Goal: Transaction & Acquisition: Purchase product/service

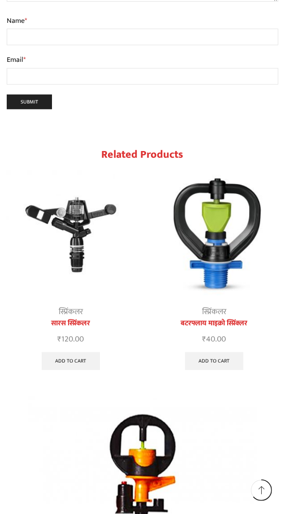
scroll to position [2082, 0]
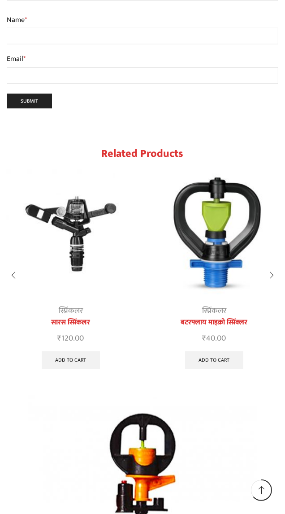
click at [70, 312] on link "स्प्रिंकलर" at bounding box center [71, 310] width 24 height 13
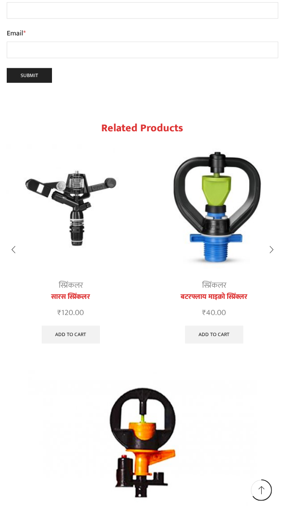
scroll to position [2126, 0]
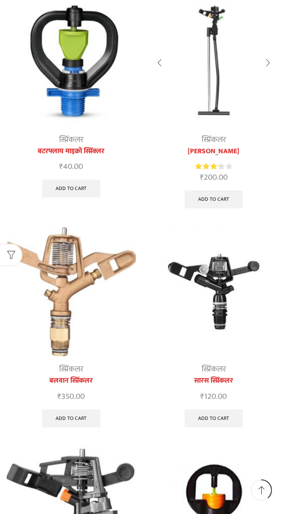
scroll to position [108, 0]
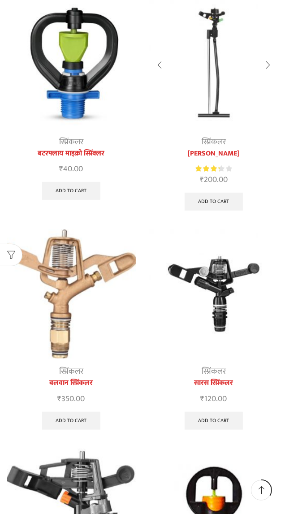
click at [210, 384] on link "सारस स्प्रिंकलर" at bounding box center [213, 383] width 129 height 11
click at [208, 293] on img at bounding box center [213, 293] width 129 height 129
